Goal: Transaction & Acquisition: Subscribe to service/newsletter

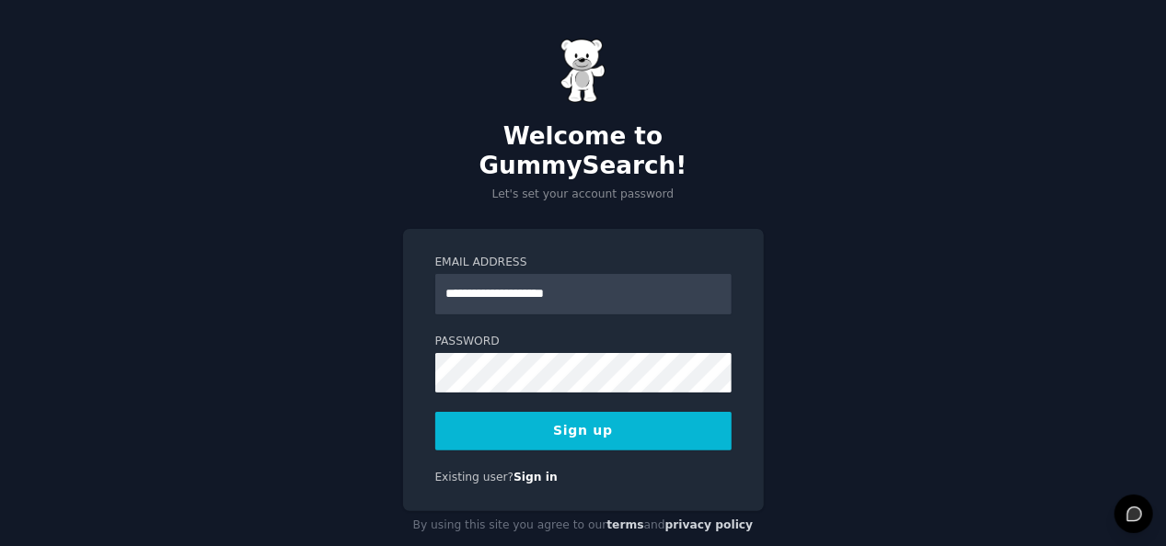
click at [552, 412] on button "Sign up" at bounding box center [583, 431] width 296 height 39
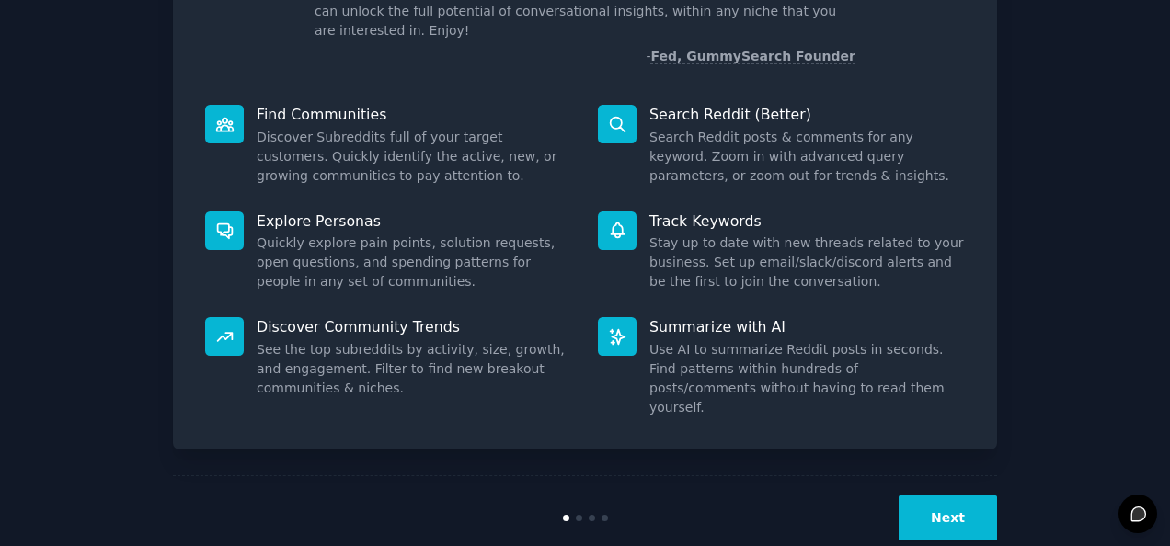
scroll to position [173, 0]
click at [944, 476] on div "Next" at bounding box center [585, 518] width 824 height 85
click at [940, 496] on button "Next" at bounding box center [948, 518] width 98 height 45
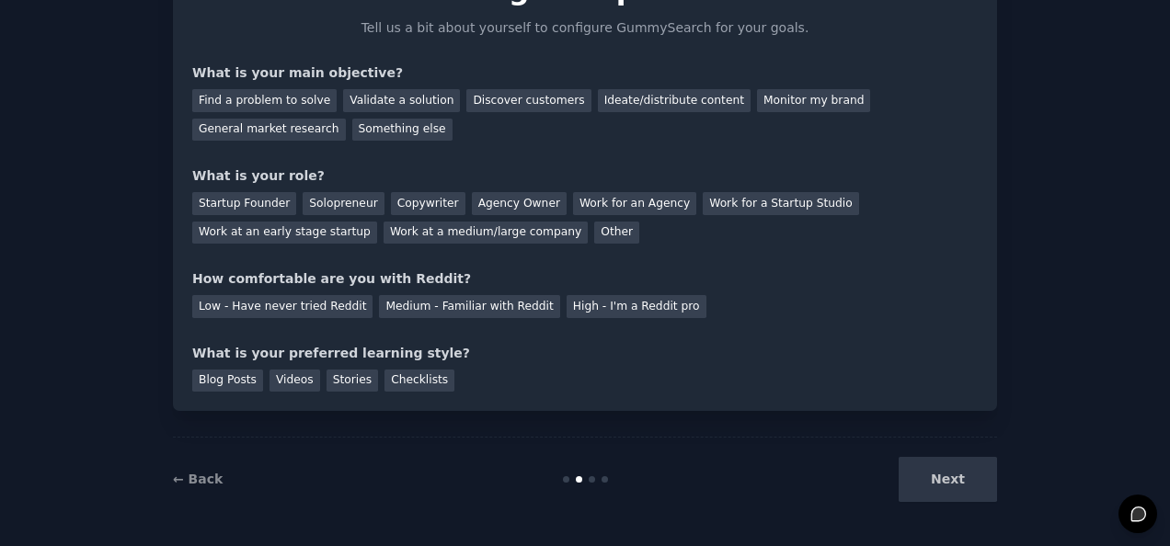
click at [940, 465] on div "Next" at bounding box center [859, 479] width 275 height 45
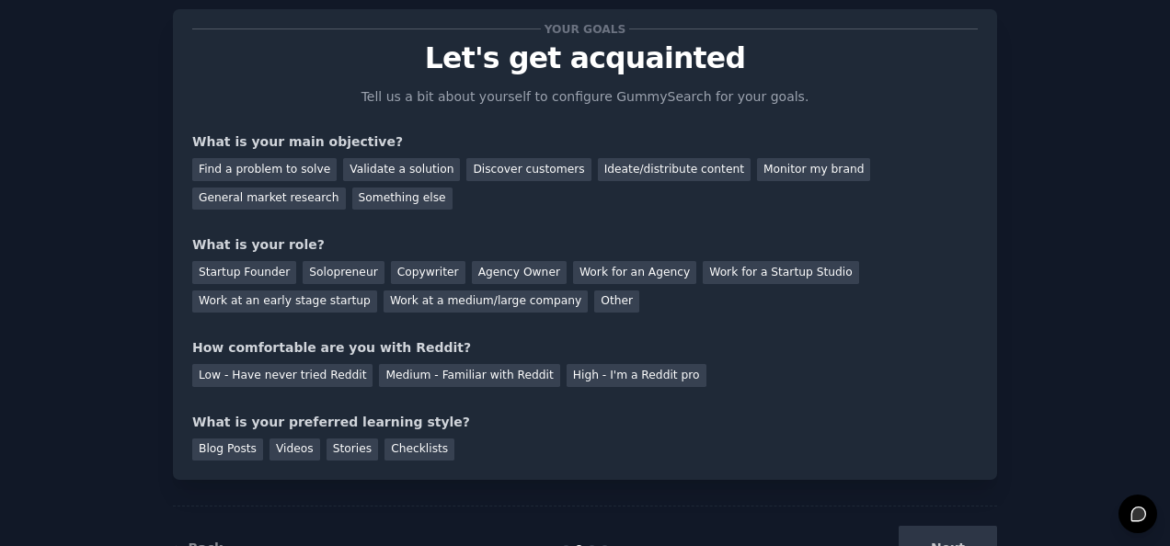
scroll to position [41, 0]
click at [486, 166] on div "Discover customers" at bounding box center [528, 170] width 124 height 23
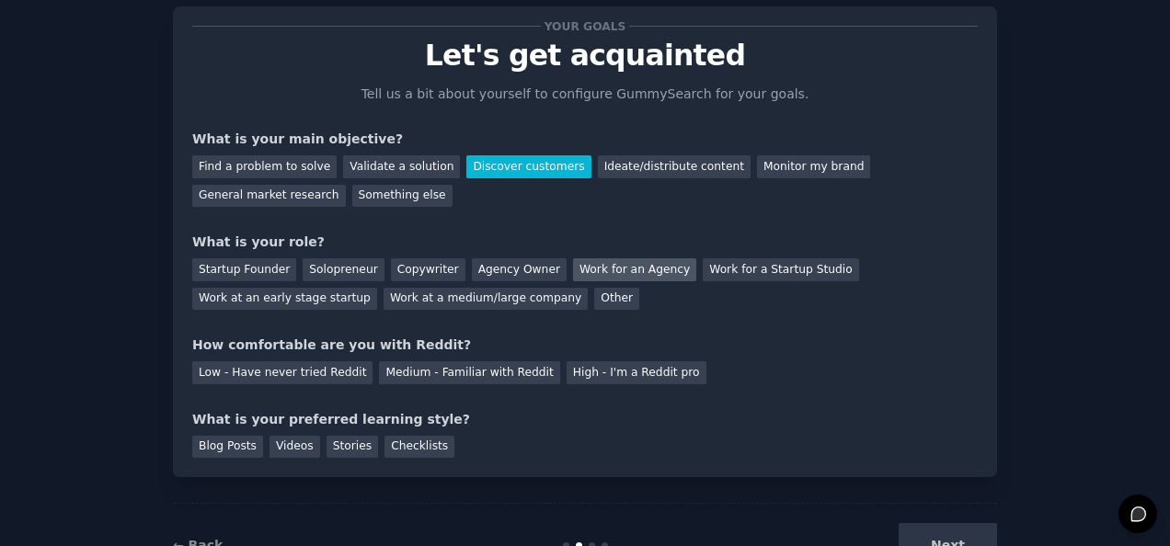
scroll to position [107, 0]
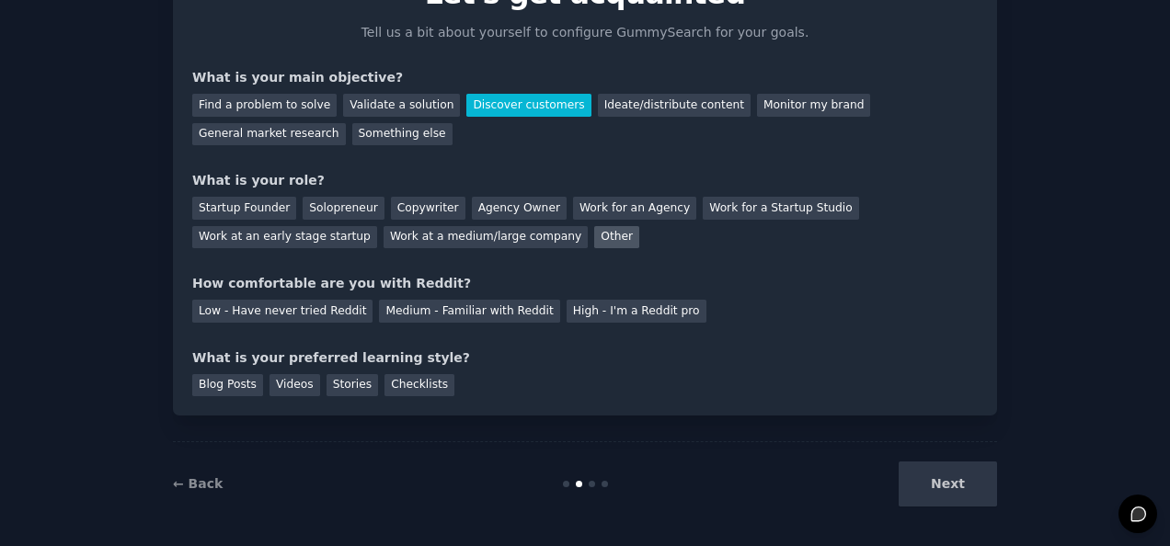
click at [594, 230] on div "Other" at bounding box center [616, 237] width 45 height 23
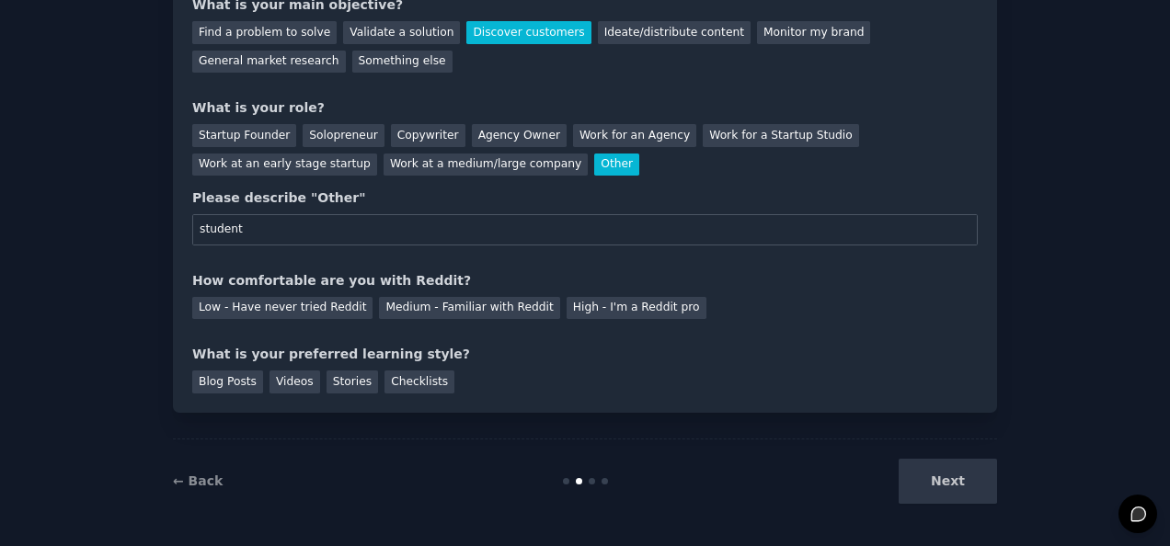
scroll to position [180, 0]
type input "student"
click at [492, 301] on div "Medium - Familiar with Reddit" at bounding box center [469, 307] width 180 height 23
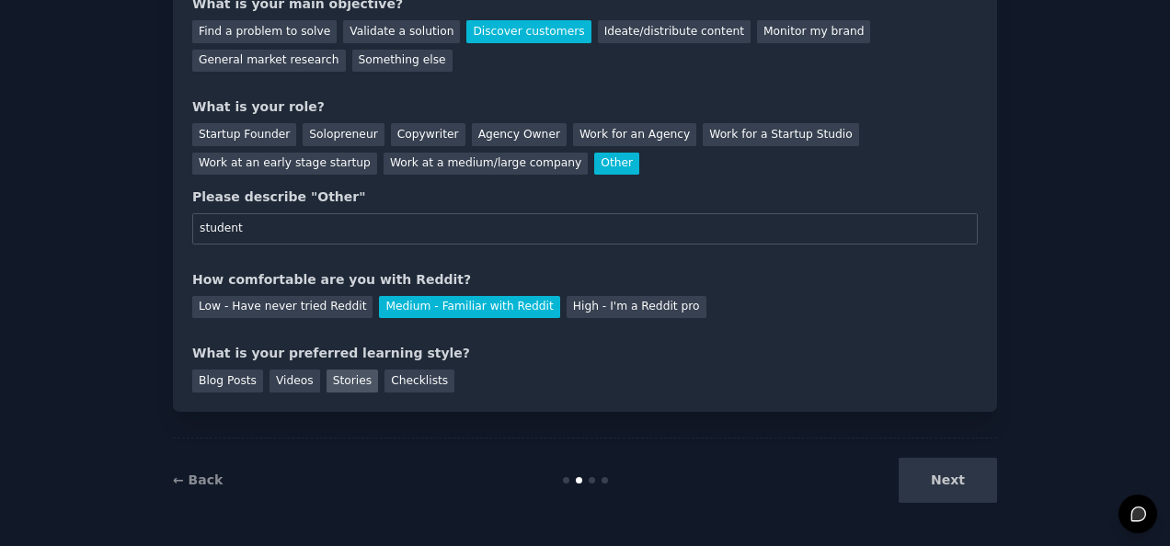
click at [329, 383] on div "Stories" at bounding box center [353, 381] width 52 height 23
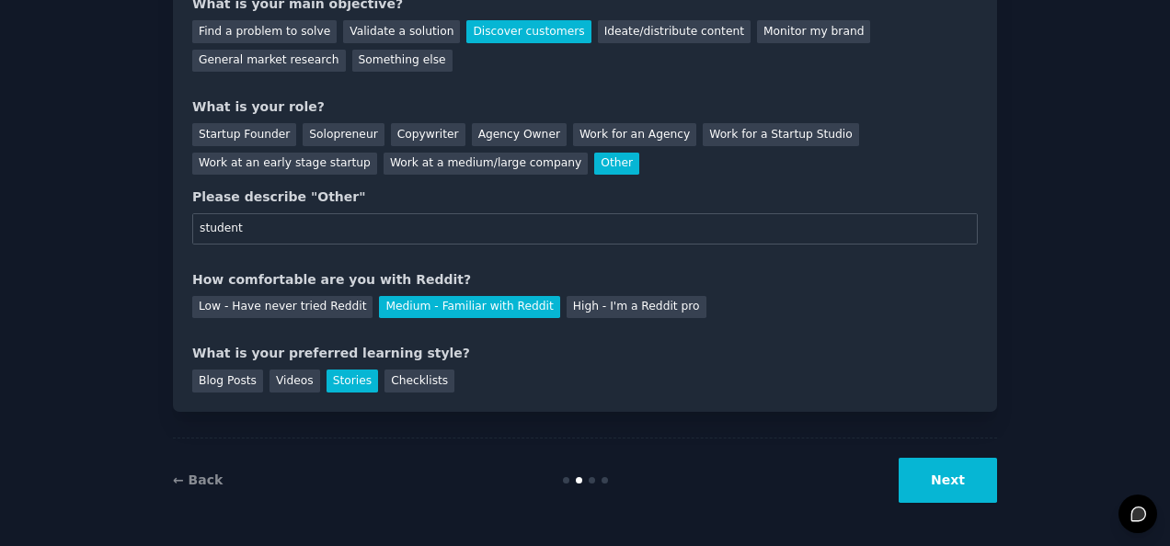
click at [967, 478] on button "Next" at bounding box center [948, 480] width 98 height 45
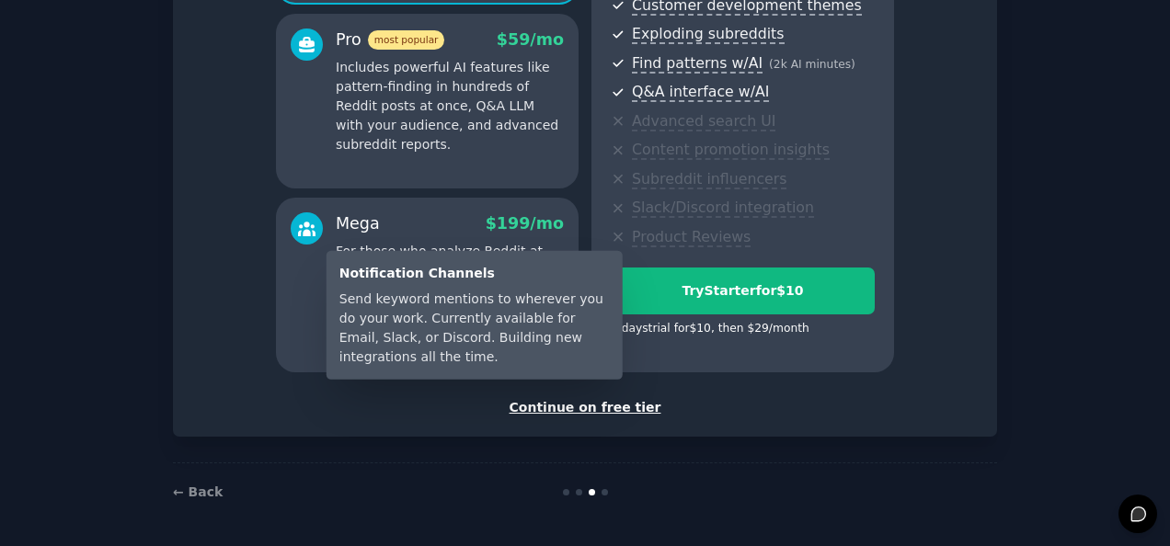
scroll to position [334, 0]
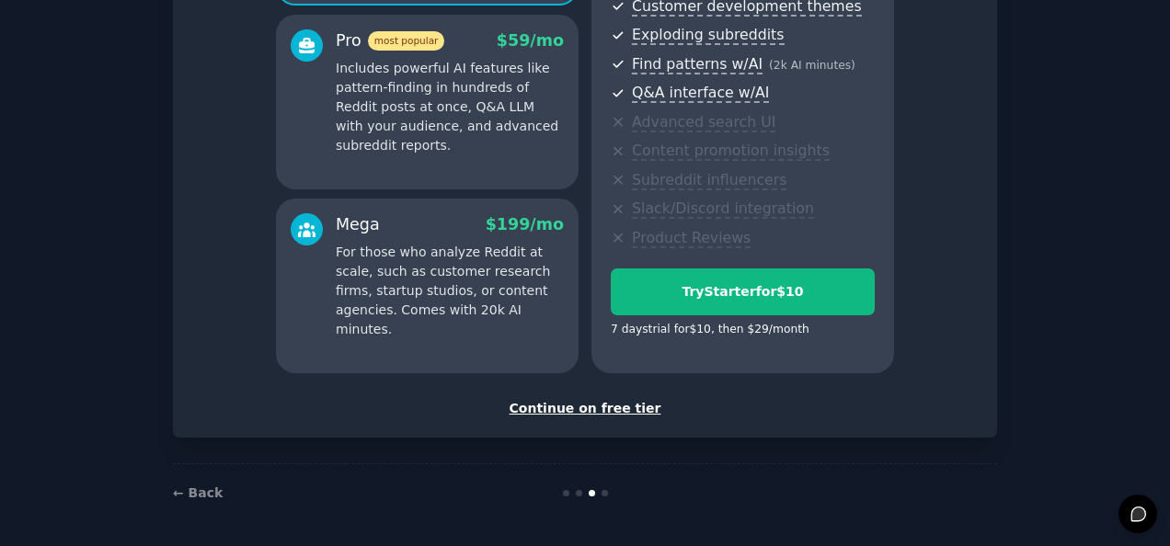
click at [625, 403] on div "Continue on free tier" at bounding box center [585, 408] width 786 height 19
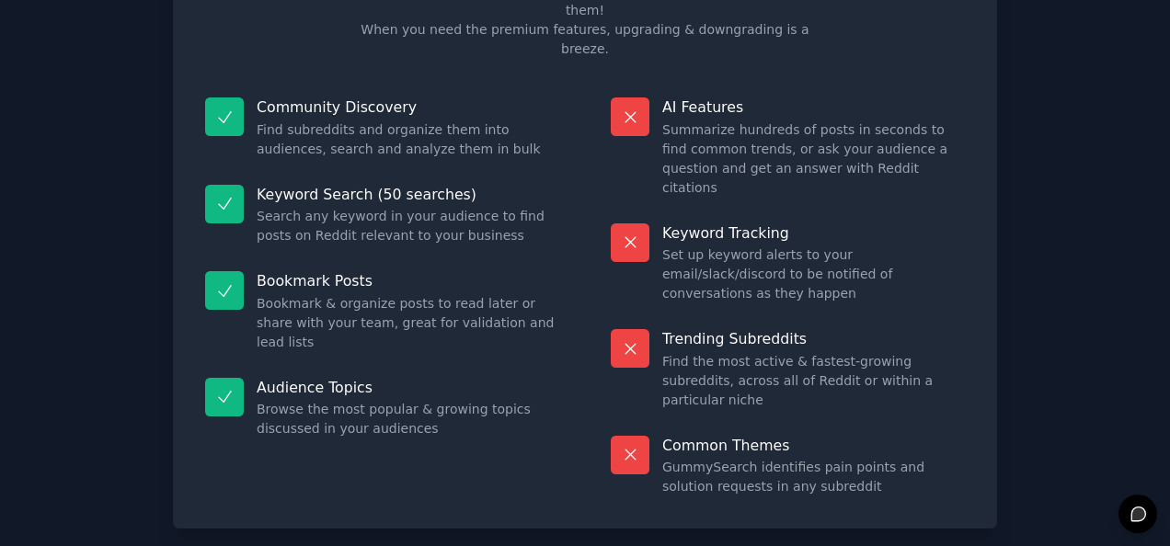
scroll to position [169, 0]
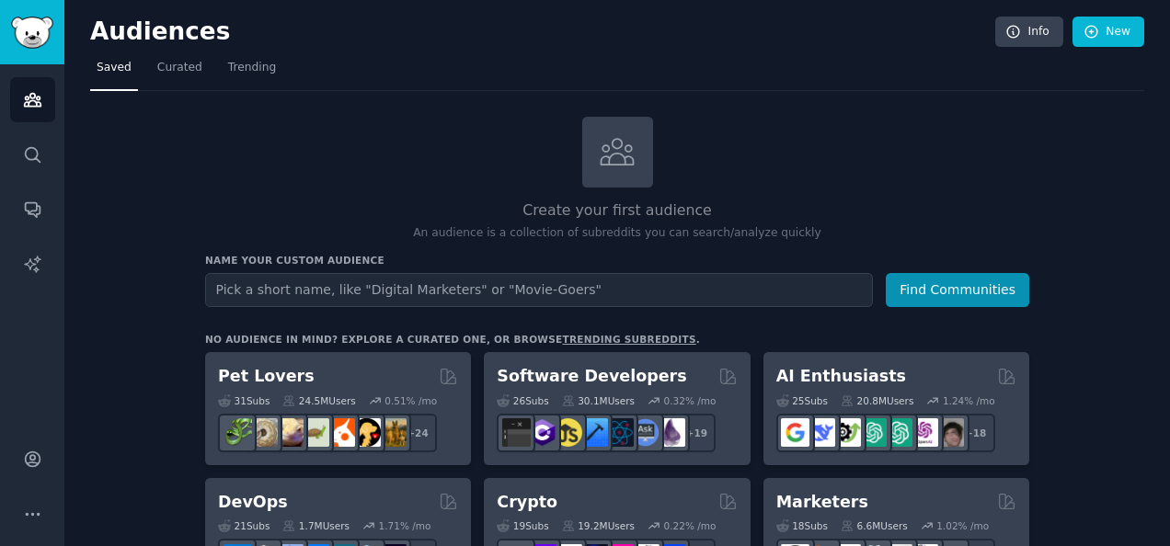
click at [550, 283] on input "text" at bounding box center [539, 290] width 668 height 34
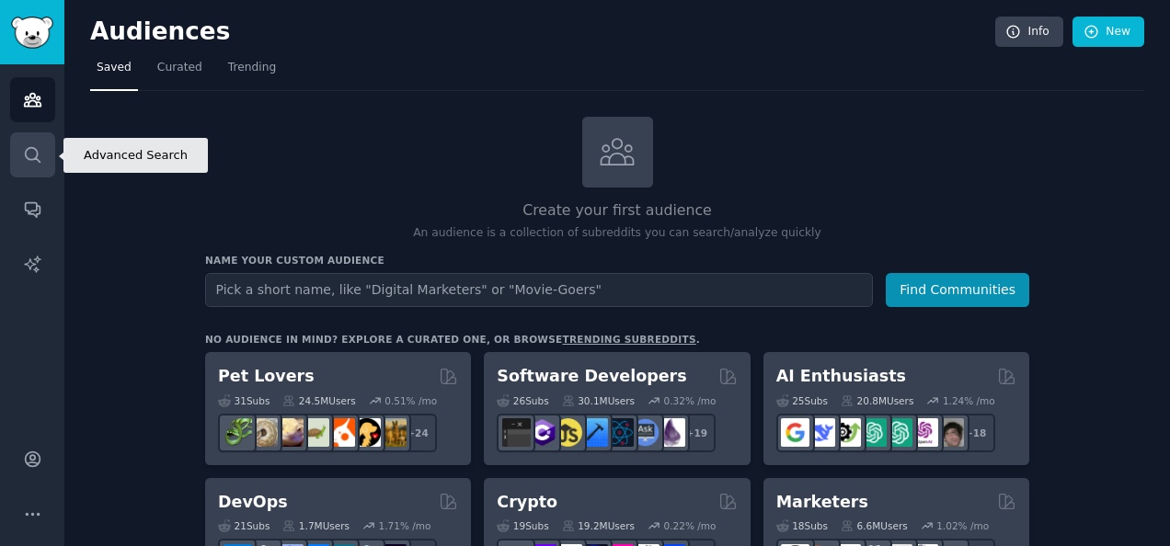
click at [49, 143] on link "Search" at bounding box center [32, 154] width 45 height 45
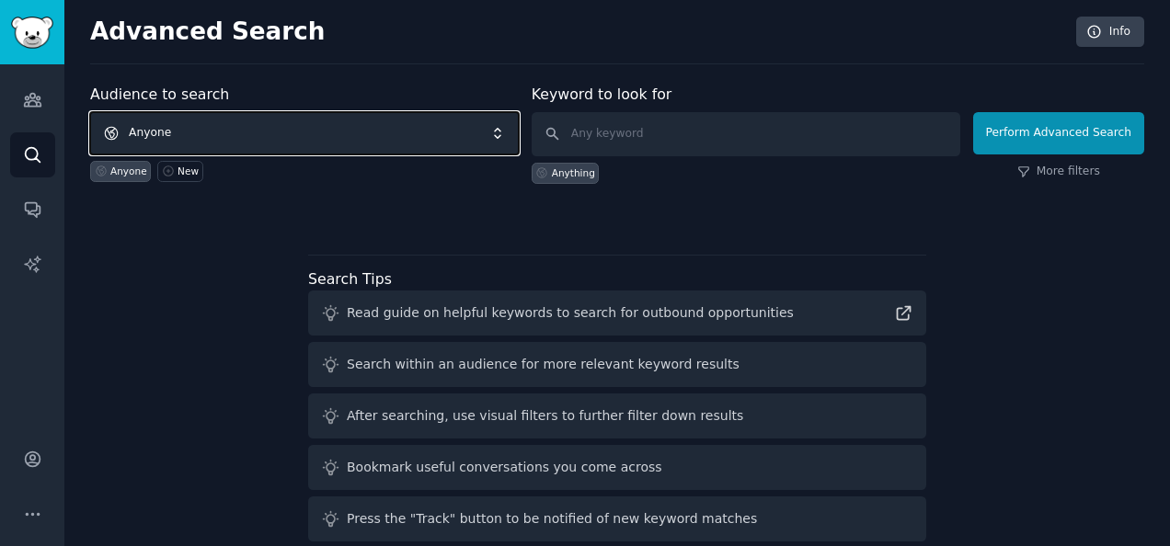
click at [333, 132] on span "Anyone" at bounding box center [304, 133] width 429 height 42
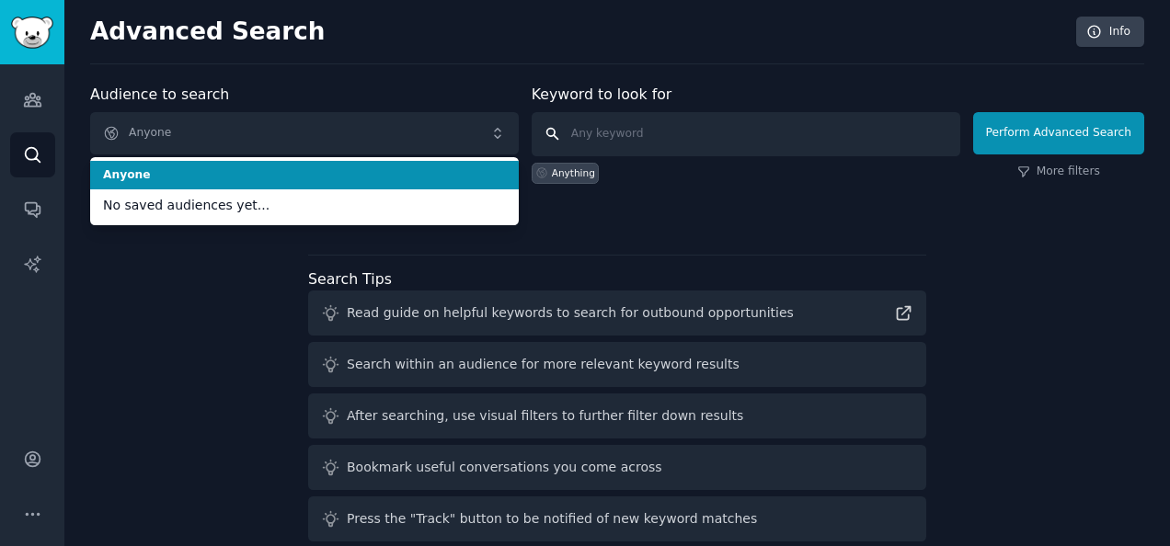
click at [601, 121] on input "text" at bounding box center [746, 134] width 429 height 44
